Goal: Task Accomplishment & Management: Manage account settings

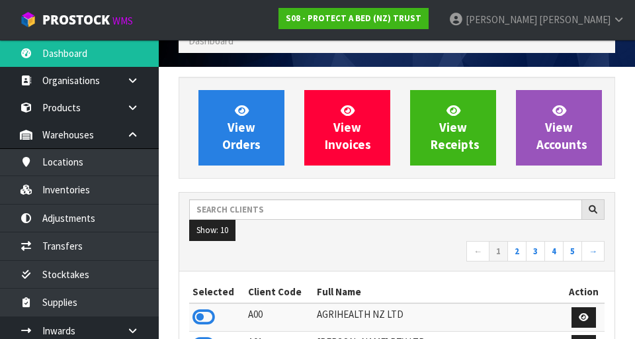
scroll to position [123, 0]
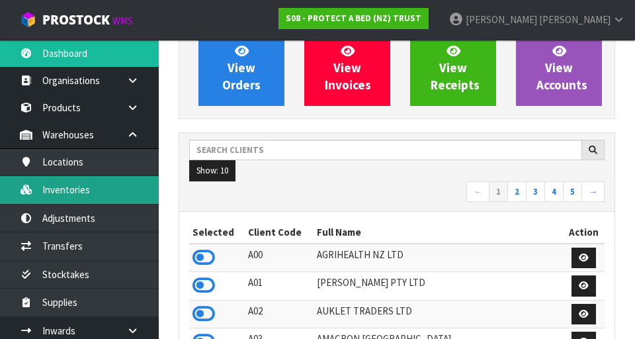
click at [95, 190] on link "Inventories" at bounding box center [79, 189] width 159 height 27
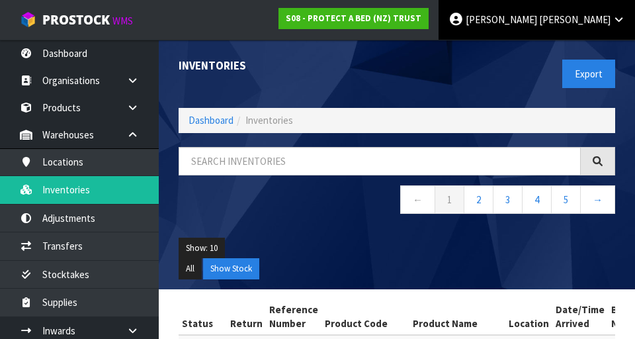
click at [396, 17] on icon at bounding box center [619, 20] width 13 height 10
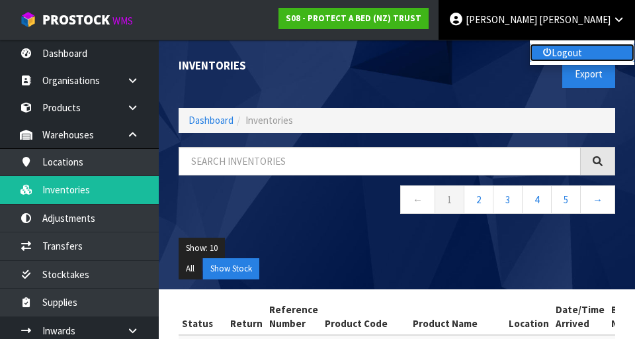
click at [396, 52] on link "Logout" at bounding box center [582, 53] width 105 height 18
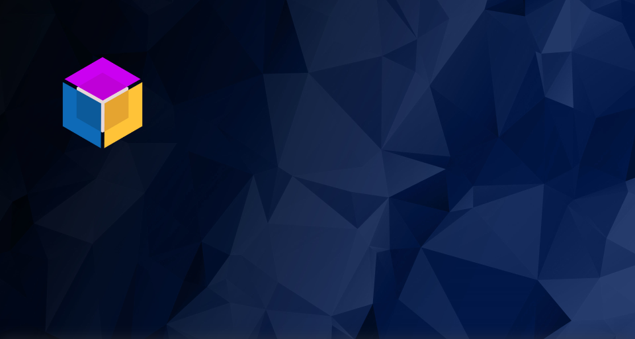
click at [102, 87] on img at bounding box center [102, 102] width 99 height 99
click at [90, 87] on img at bounding box center [102, 102] width 99 height 99
click at [111, 108] on img at bounding box center [102, 102] width 99 height 99
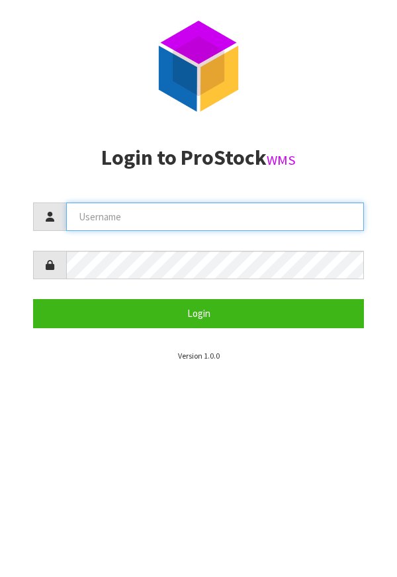
click at [270, 220] on input "text" at bounding box center [215, 216] width 298 height 28
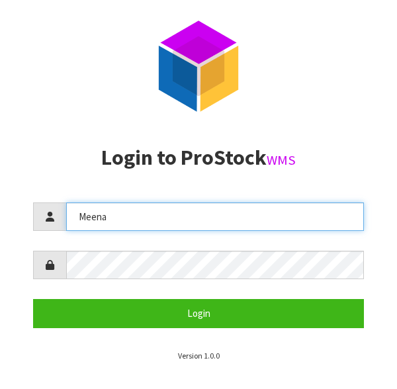
type input "Meena"
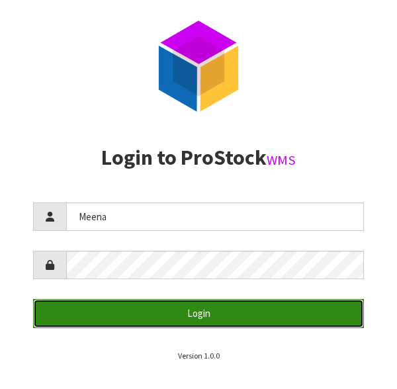
click at [267, 325] on button "Login" at bounding box center [198, 313] width 331 height 28
